Goal: Transaction & Acquisition: Subscribe to service/newsletter

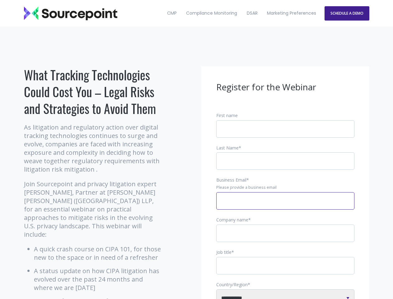
click at [286, 206] on input "Business Email *" at bounding box center [285, 200] width 138 height 17
